Goal: Find specific page/section: Find specific page/section

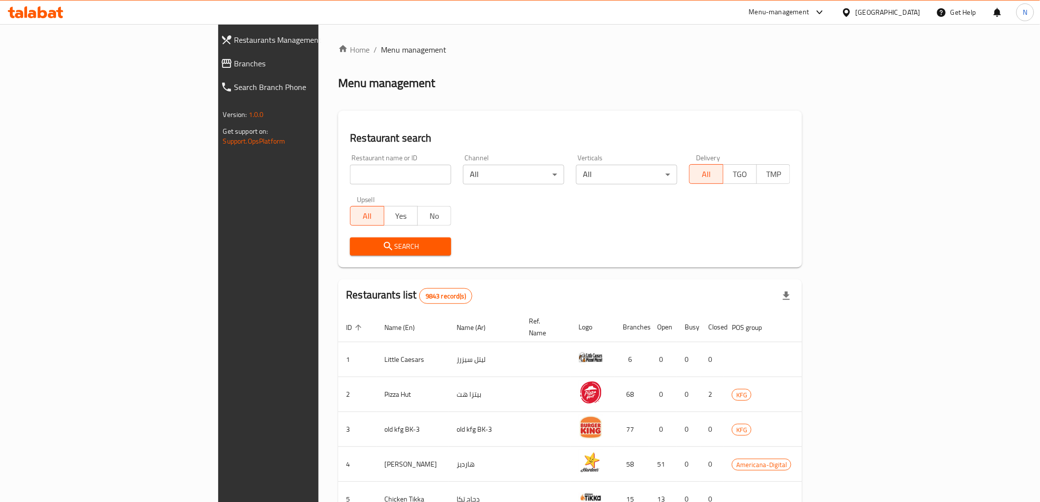
click at [350, 164] on div "Restaurant name or ID Restaurant name or ID" at bounding box center [400, 169] width 101 height 30
click at [350, 170] on input "search" at bounding box center [400, 175] width 101 height 20
paste input "703457"
type input "703457"
click button "Search" at bounding box center [400, 246] width 101 height 18
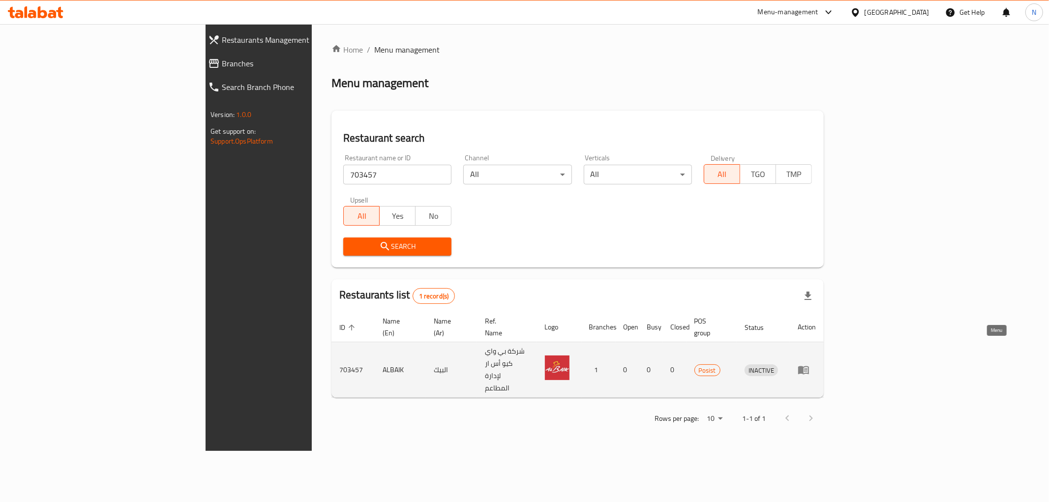
click at [809, 364] on icon "enhanced table" at bounding box center [803, 370] width 12 height 12
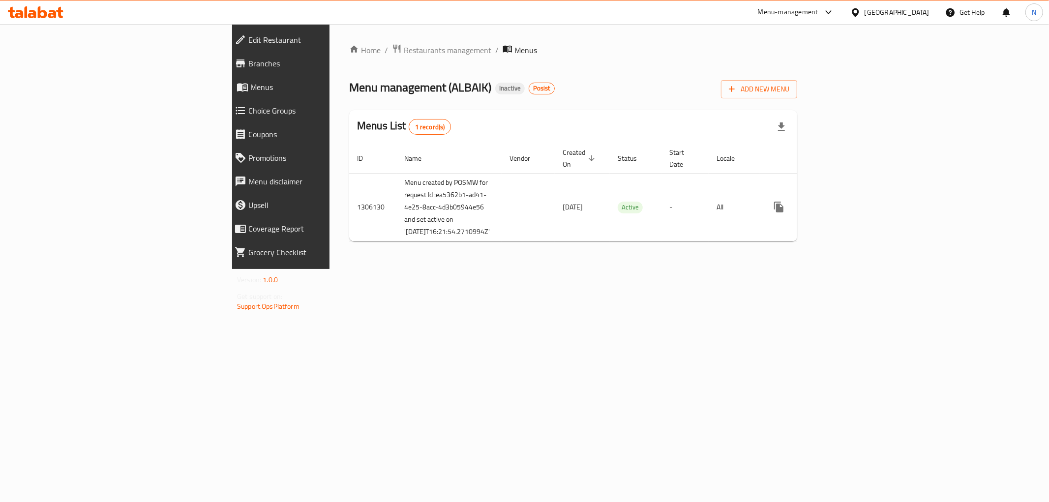
click at [413, 269] on div "Home / Restaurants management / Menus Menu management ( ALBAIK ) Inactive Posis…" at bounding box center [572, 146] width 487 height 245
click at [574, 64] on div "Home / Restaurants management / Menus Menu management ( ALBAIK ) Inactive Posis…" at bounding box center [573, 147] width 448 height 206
click at [916, 10] on div "[GEOGRAPHIC_DATA]" at bounding box center [896, 12] width 65 height 11
click at [814, 256] on div "[GEOGRAPHIC_DATA]" at bounding box center [823, 257] width 65 height 11
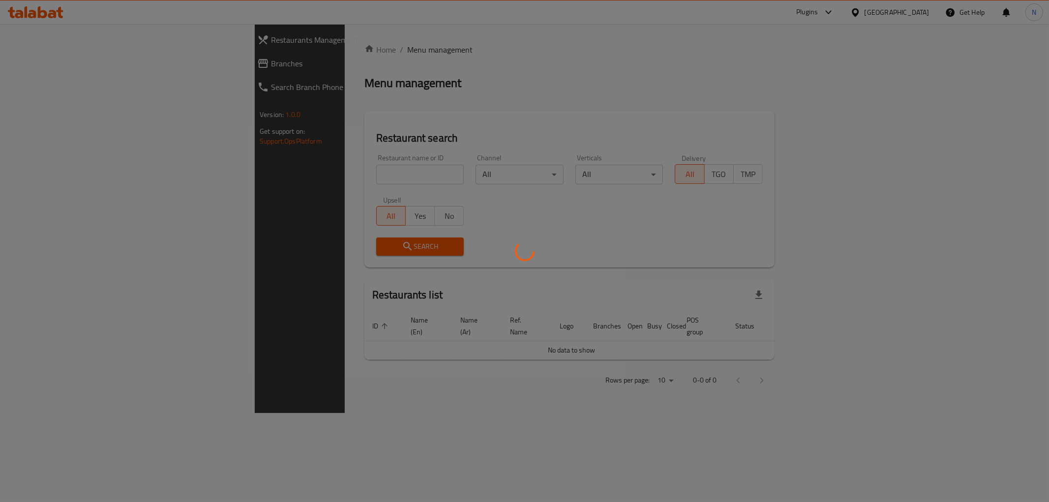
click at [430, 63] on div at bounding box center [524, 251] width 1049 height 502
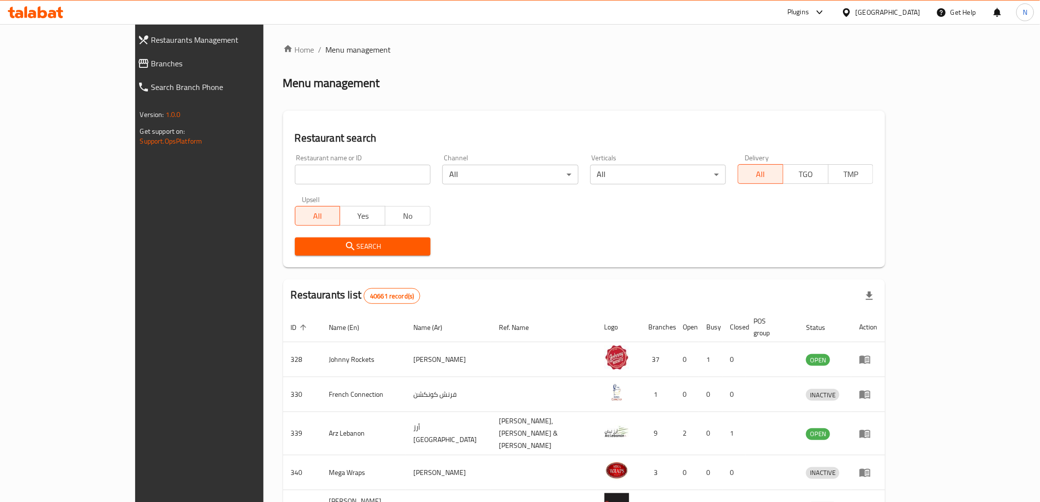
drag, startPoint x: 493, startPoint y: 89, endPoint x: 301, endPoint y: 10, distance: 207.9
click at [493, 88] on div "Menu management" at bounding box center [584, 83] width 603 height 16
click at [806, 15] on div "Plugins" at bounding box center [799, 12] width 22 height 12
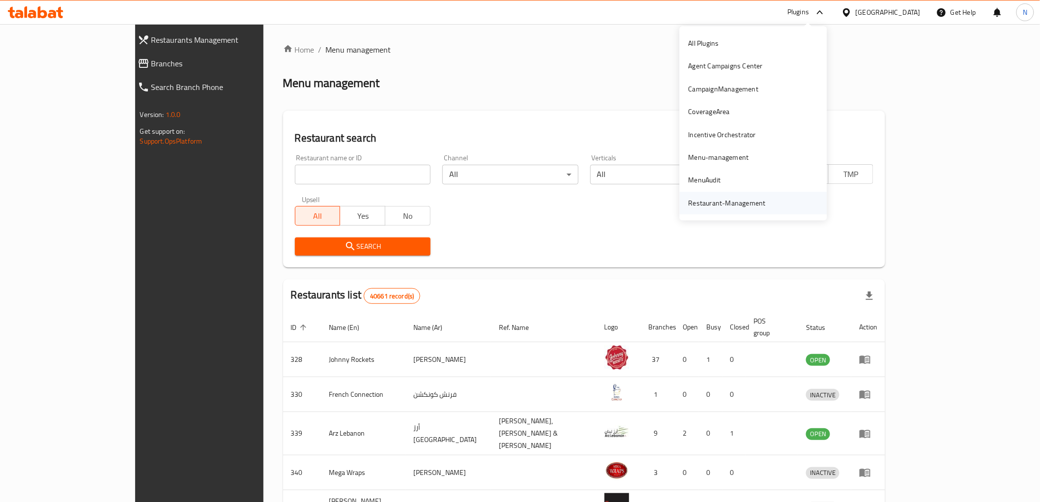
click at [709, 203] on div "Restaurant-Management" at bounding box center [727, 203] width 77 height 11
